Goal: Information Seeking & Learning: Learn about a topic

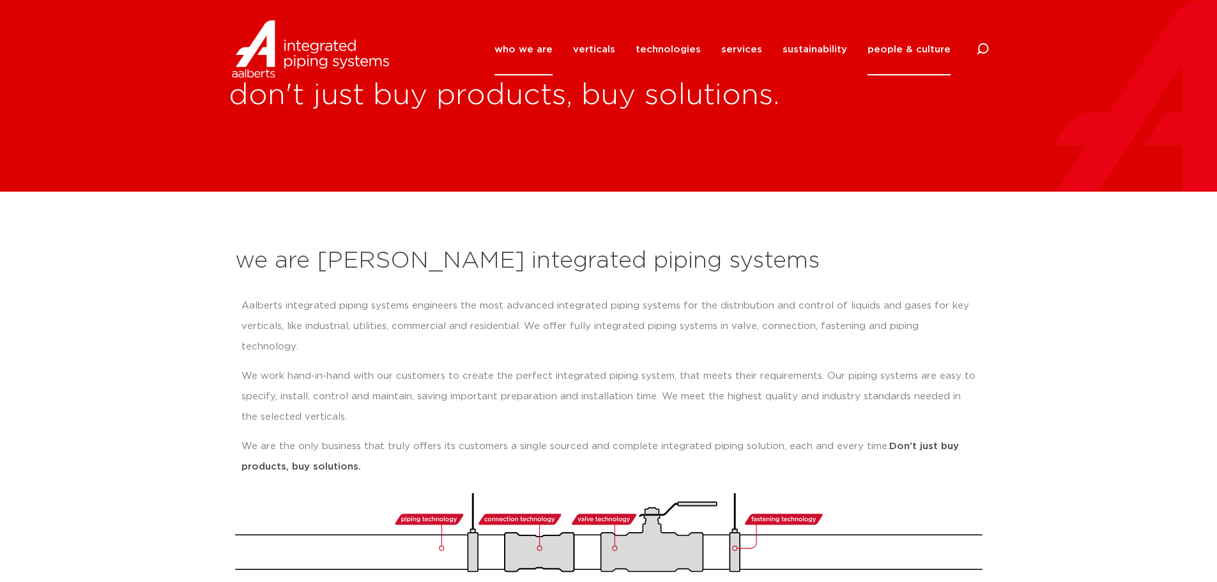
click at [890, 47] on link "people & culture" at bounding box center [908, 50] width 83 height 52
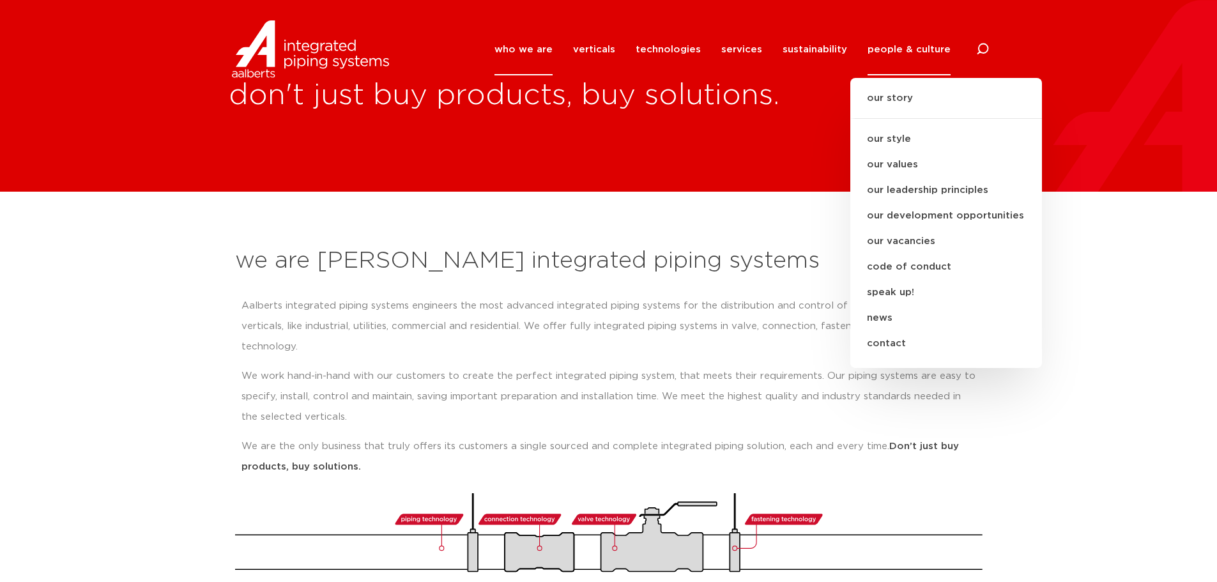
click at [619, 268] on h2 "we are [PERSON_NAME] integrated piping systems" at bounding box center [608, 261] width 747 height 31
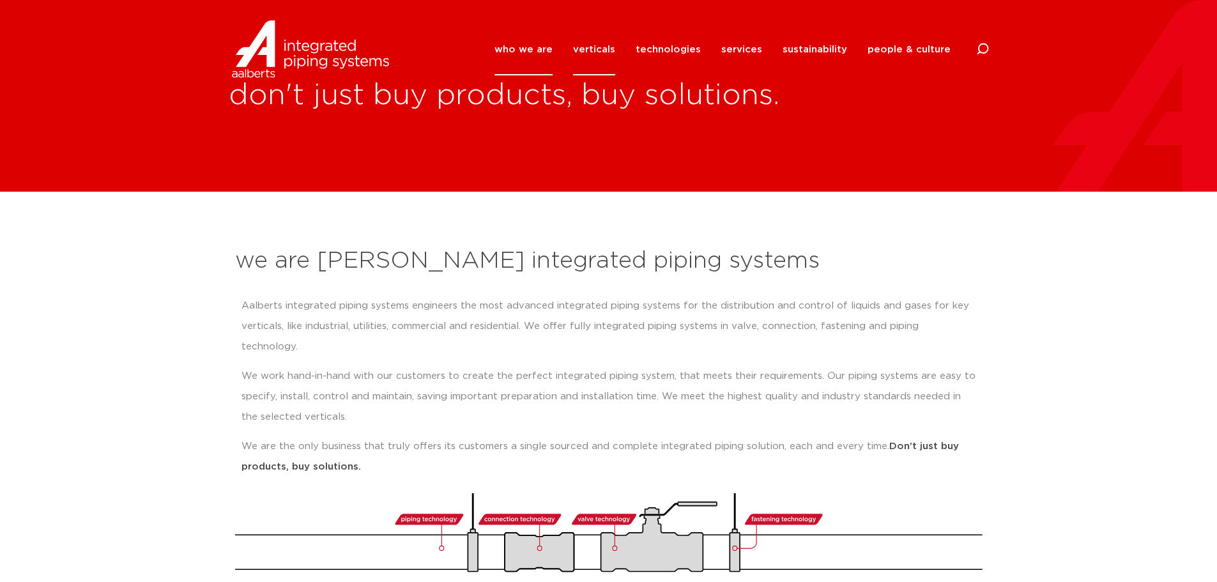
click at [600, 54] on link "verticals" at bounding box center [594, 50] width 42 height 52
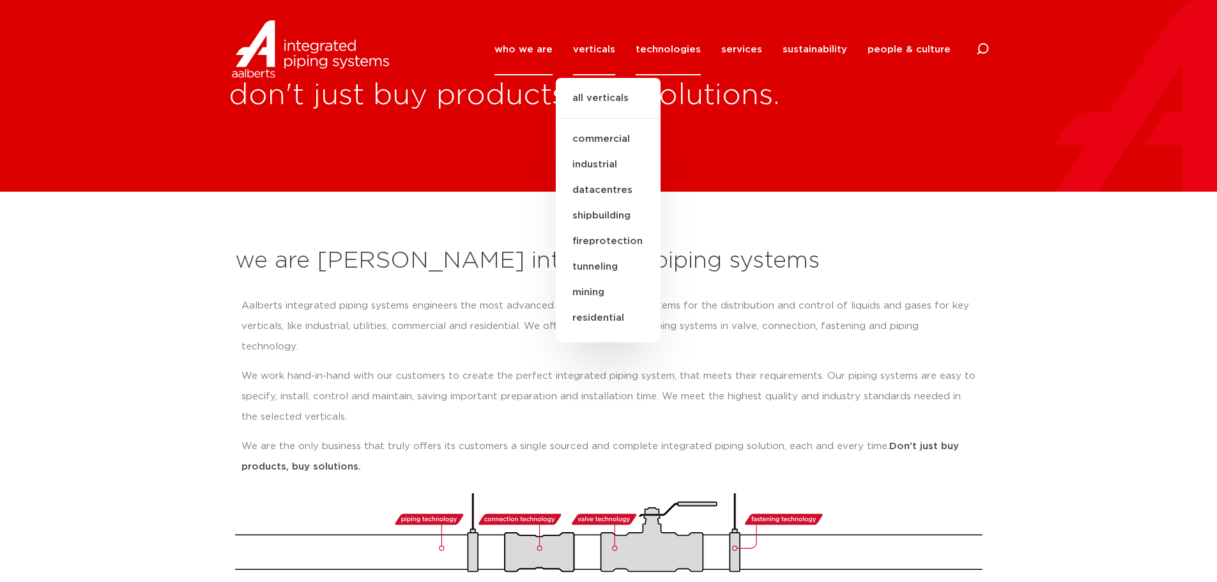
click at [688, 60] on link "technologies" at bounding box center [668, 50] width 65 height 52
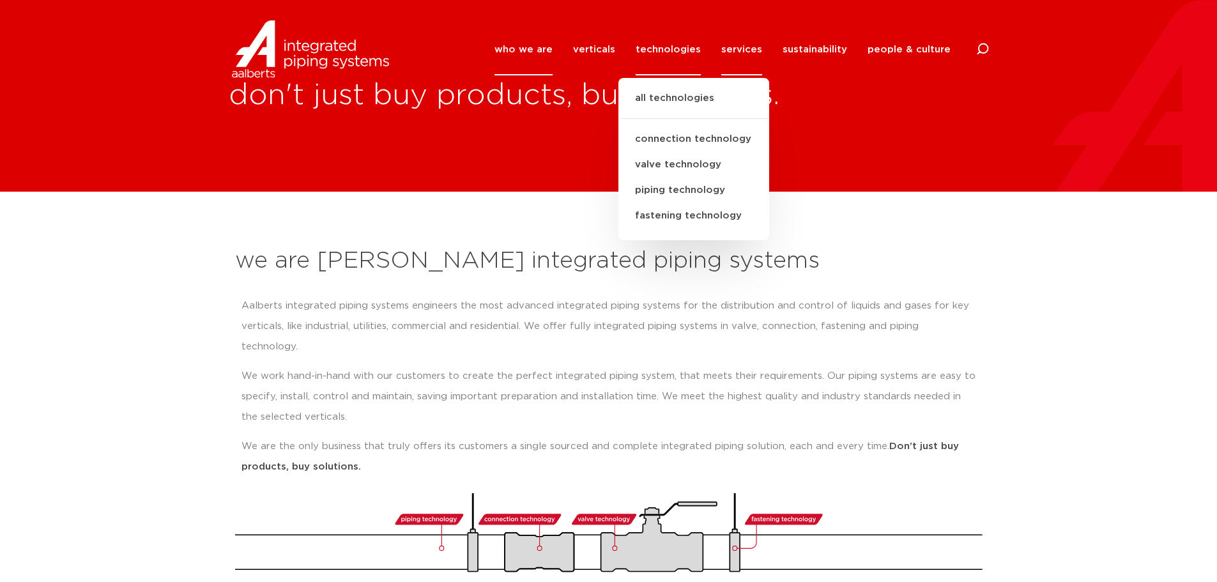
click at [746, 52] on link "services" at bounding box center [741, 50] width 41 height 52
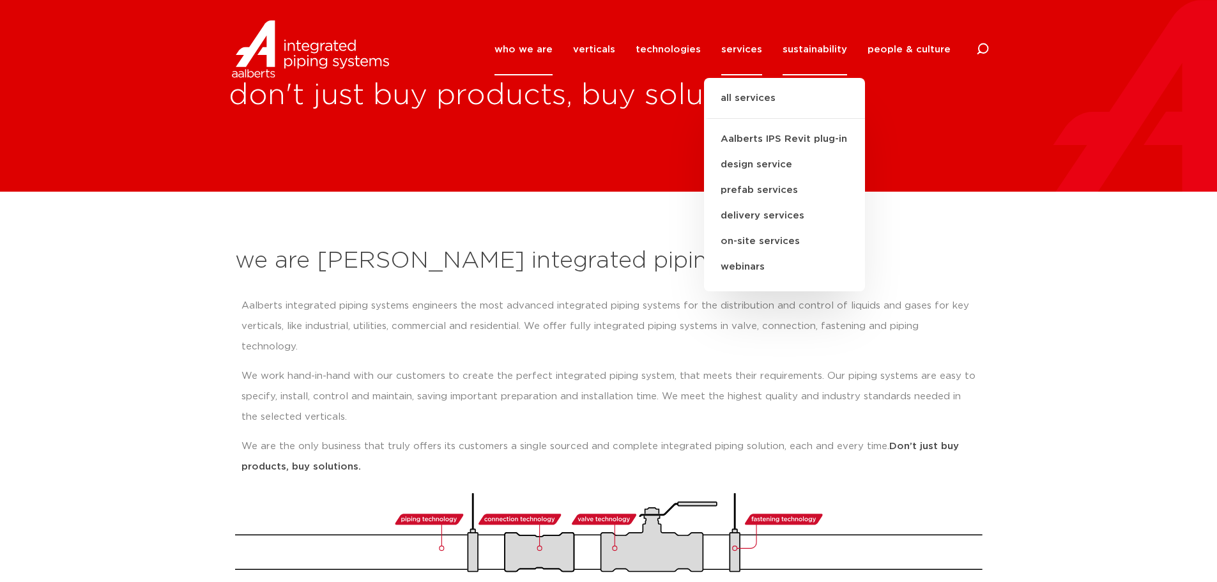
click at [809, 52] on link "sustainability" at bounding box center [814, 50] width 65 height 52
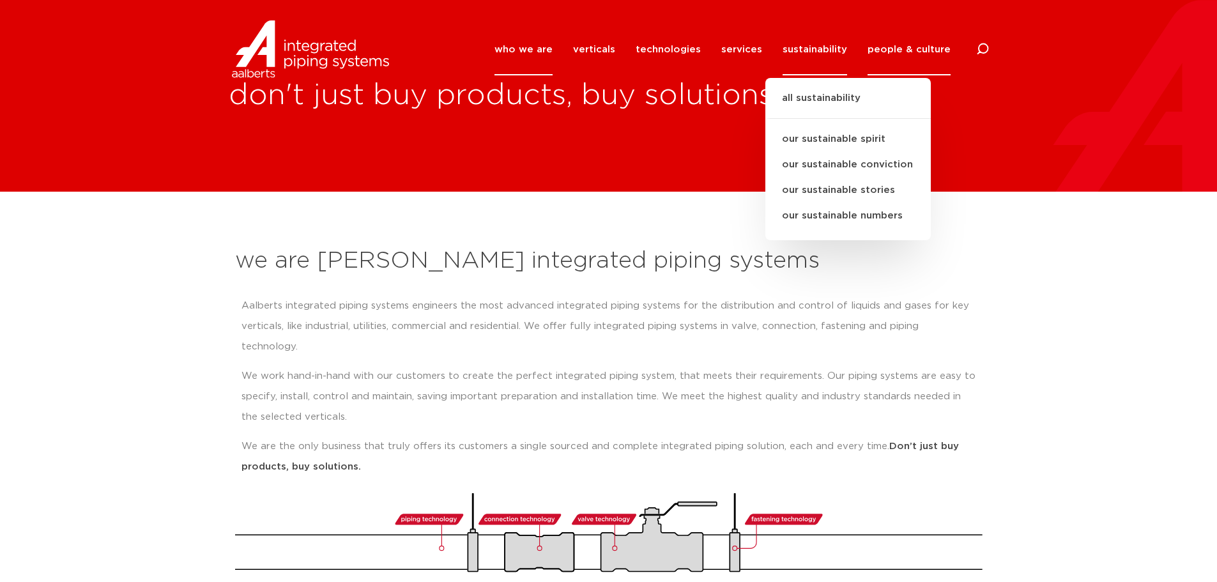
click at [908, 47] on link "people & culture" at bounding box center [908, 50] width 83 height 52
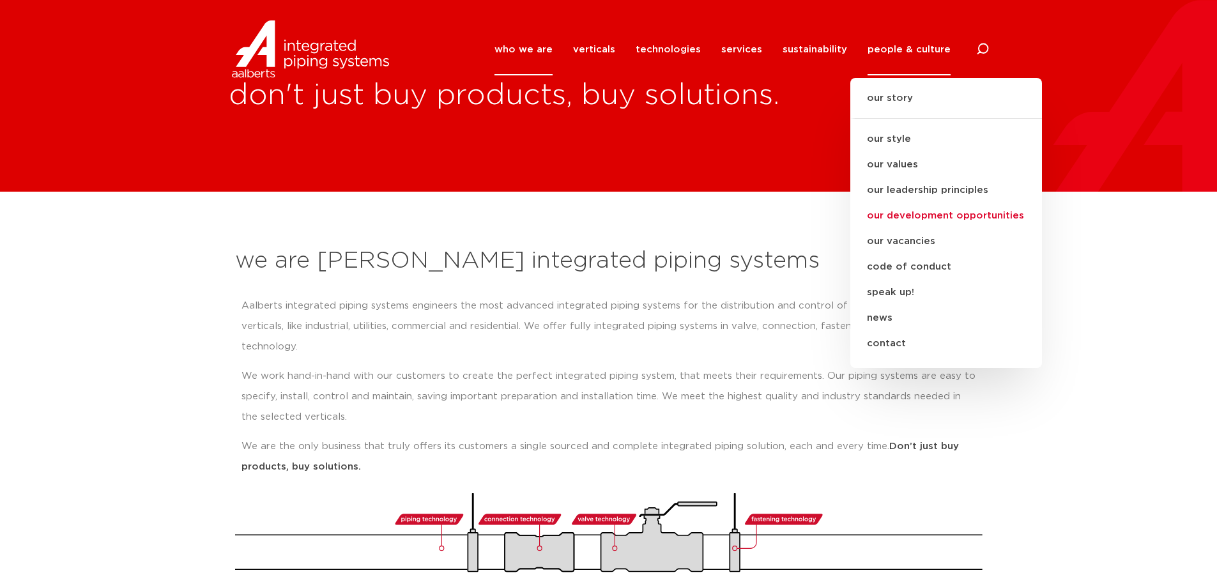
click at [948, 220] on link "our development opportunities" at bounding box center [946, 216] width 192 height 26
